Goal: Task Accomplishment & Management: Manage account settings

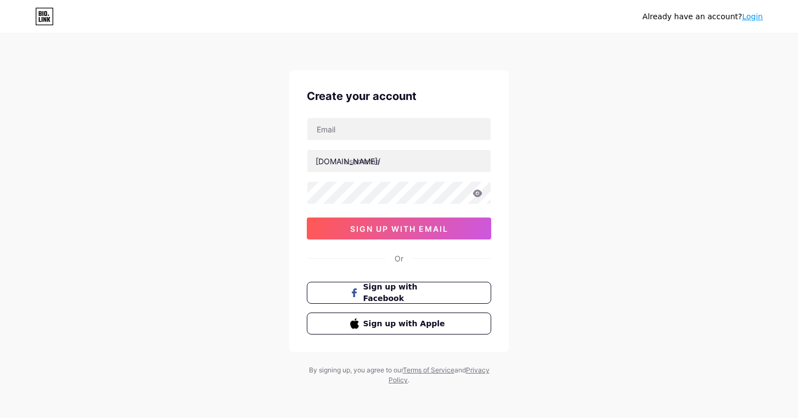
click at [753, 15] on link "Login" at bounding box center [752, 16] width 21 height 9
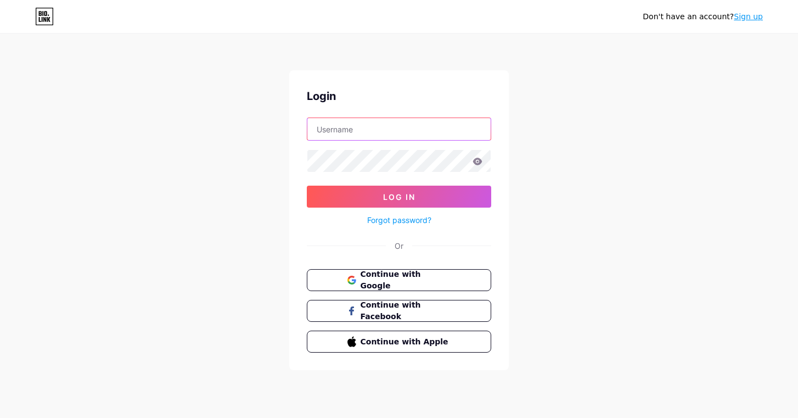
click at [393, 129] on input "text" at bounding box center [398, 129] width 183 height 22
type input "[EMAIL_ADDRESS][DOMAIN_NAME]"
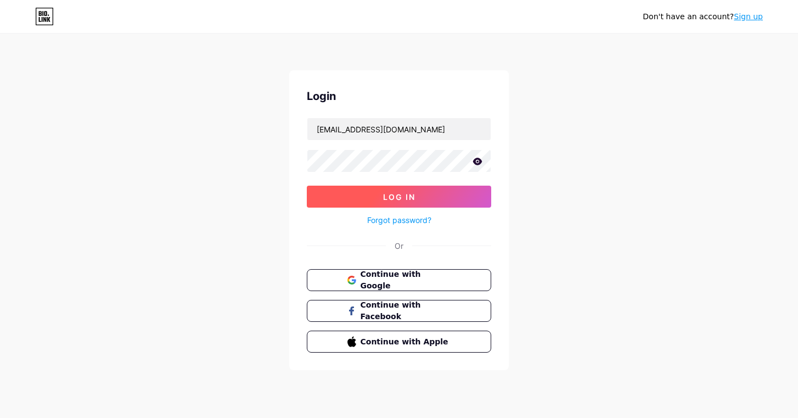
click at [402, 193] on span "Log In" at bounding box center [399, 196] width 32 height 9
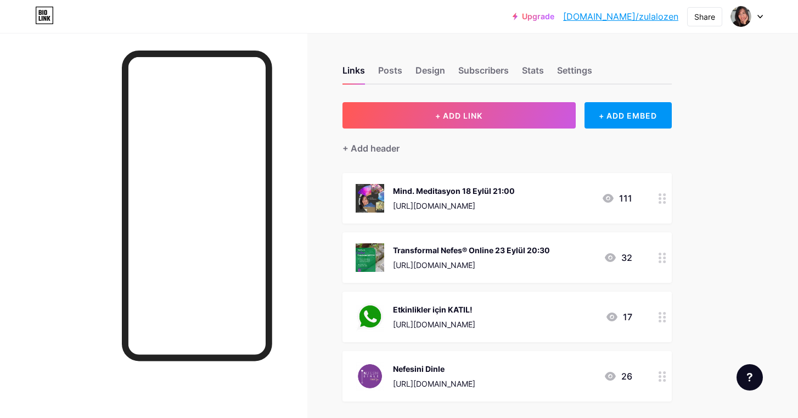
click at [465, 190] on div "Mind. Meditasyon 18 Eylül 21:00" at bounding box center [454, 191] width 122 height 12
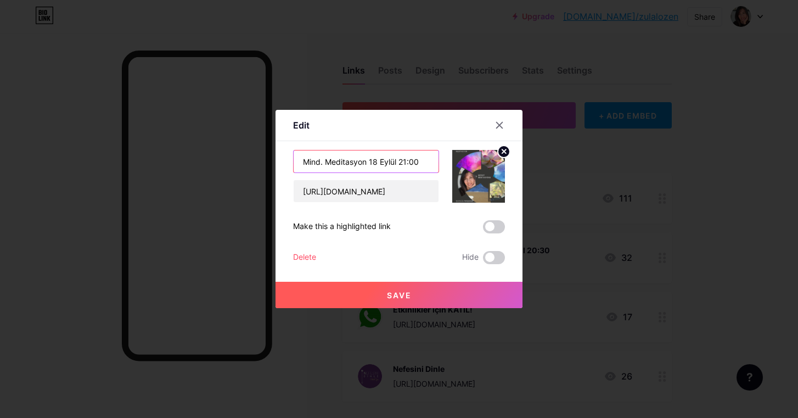
click at [397, 159] on input "Mind. Meditasyon 18 Eylül 21:00" at bounding box center [366, 161] width 145 height 22
type input "Mind. Meditasyon 2 Ekim 21:00"
click at [406, 191] on input "[URL][DOMAIN_NAME]" at bounding box center [366, 191] width 145 height 22
type input "[URL]"
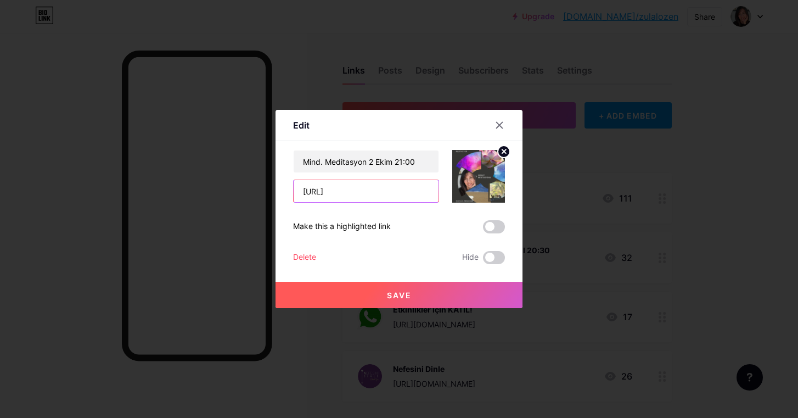
drag, startPoint x: 303, startPoint y: 190, endPoint x: 465, endPoint y: 198, distance: 161.5
click at [465, 198] on div "Mind. Meditasyon 2 Ekim 21:00 [URL]" at bounding box center [399, 176] width 212 height 53
paste input "[URL][DOMAIN_NAME]"
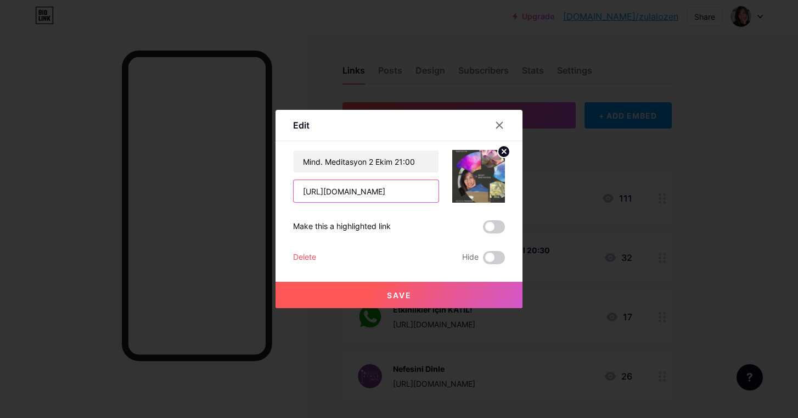
type input "[URL][DOMAIN_NAME]"
click at [505, 151] on circle at bounding box center [504, 151] width 12 height 12
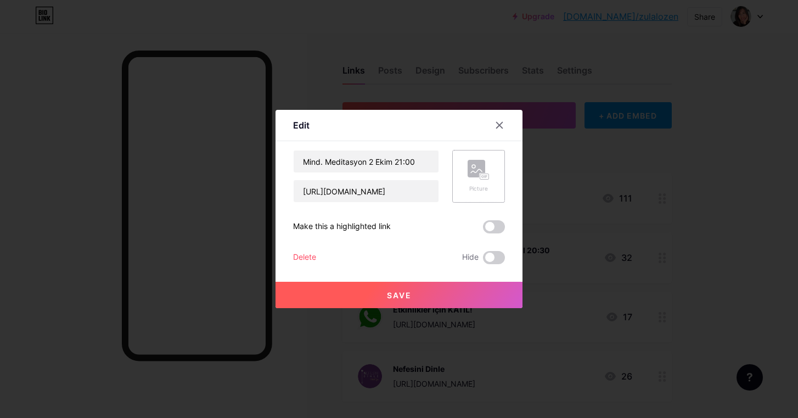
click at [475, 169] on rect at bounding box center [476, 169] width 18 height 18
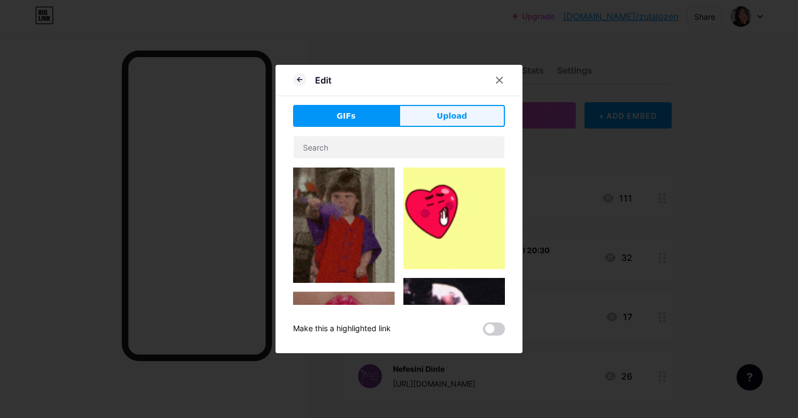
click at [449, 115] on span "Upload" at bounding box center [452, 116] width 30 height 12
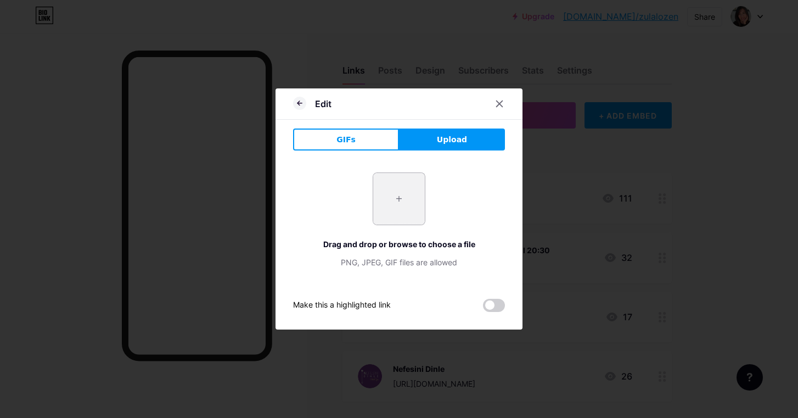
click at [395, 200] on input "file" at bounding box center [399, 199] width 52 height 52
type input "C:\fakepath\ÜCRETSİZ MEDİTASYON.png"
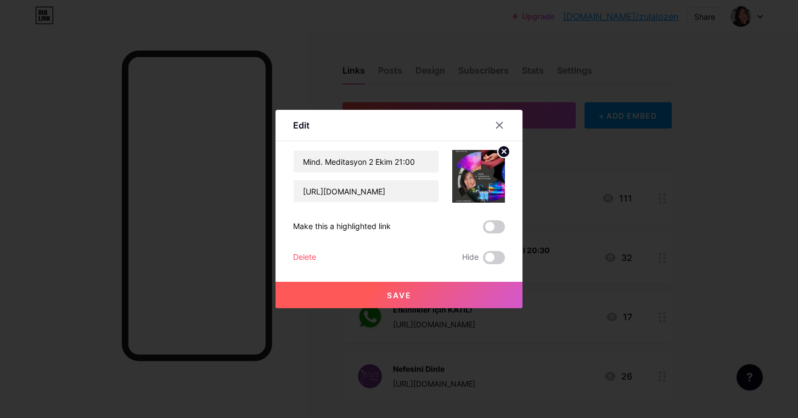
click at [402, 291] on span "Save" at bounding box center [399, 294] width 25 height 9
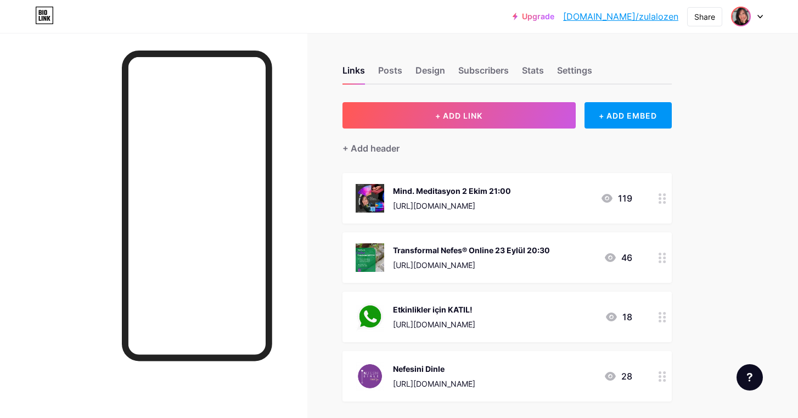
click at [743, 16] on img at bounding box center [741, 17] width 18 height 18
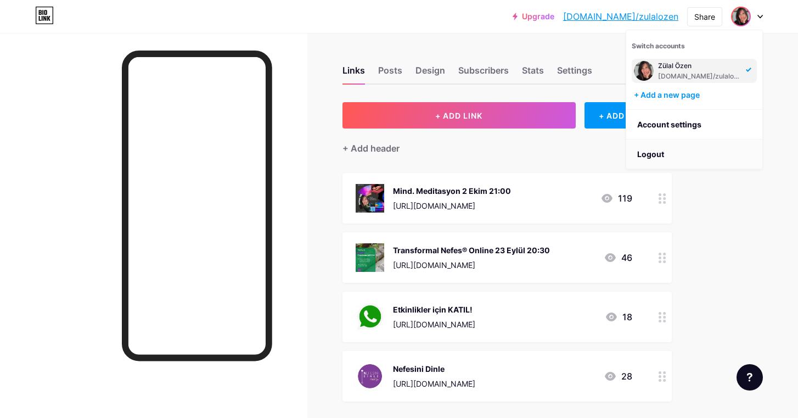
click at [655, 151] on li "Logout" at bounding box center [694, 154] width 136 height 30
